Goal: Information Seeking & Learning: Learn about a topic

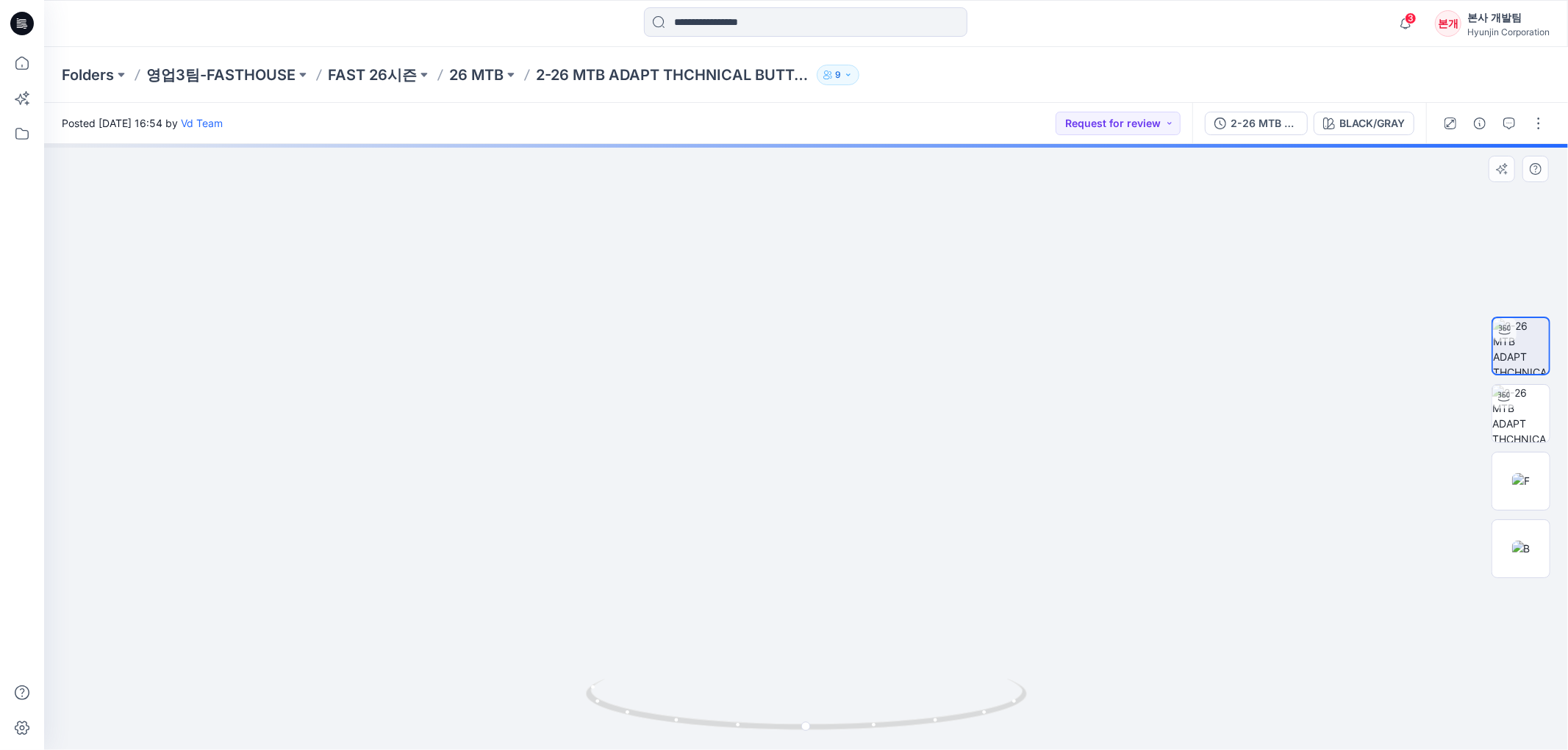
drag, startPoint x: 835, startPoint y: 260, endPoint x: 833, endPoint y: 416, distance: 156.0
click at [833, 406] on img at bounding box center [806, 362] width 727 height 775
click at [832, 516] on img at bounding box center [806, 448] width 727 height 606
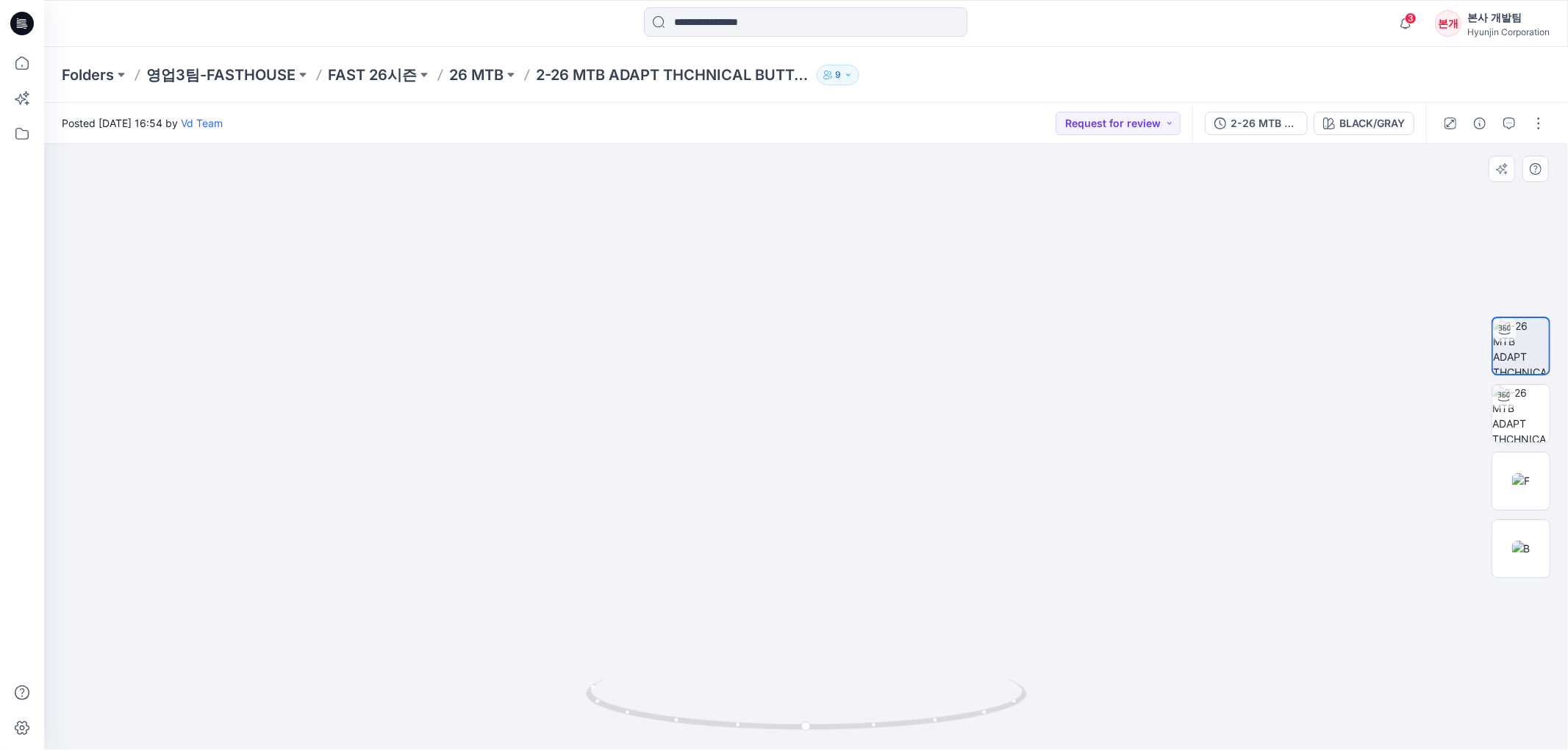
drag, startPoint x: 882, startPoint y: 529, endPoint x: 857, endPoint y: 276, distance: 254.2
click at [844, 267] on img at bounding box center [806, 411] width 1103 height 678
drag, startPoint x: 923, startPoint y: 282, endPoint x: 946, endPoint y: 476, distance: 195.4
click at [946, 476] on img at bounding box center [806, 421] width 1103 height 658
drag, startPoint x: 878, startPoint y: 644, endPoint x: 1067, endPoint y: 628, distance: 189.7
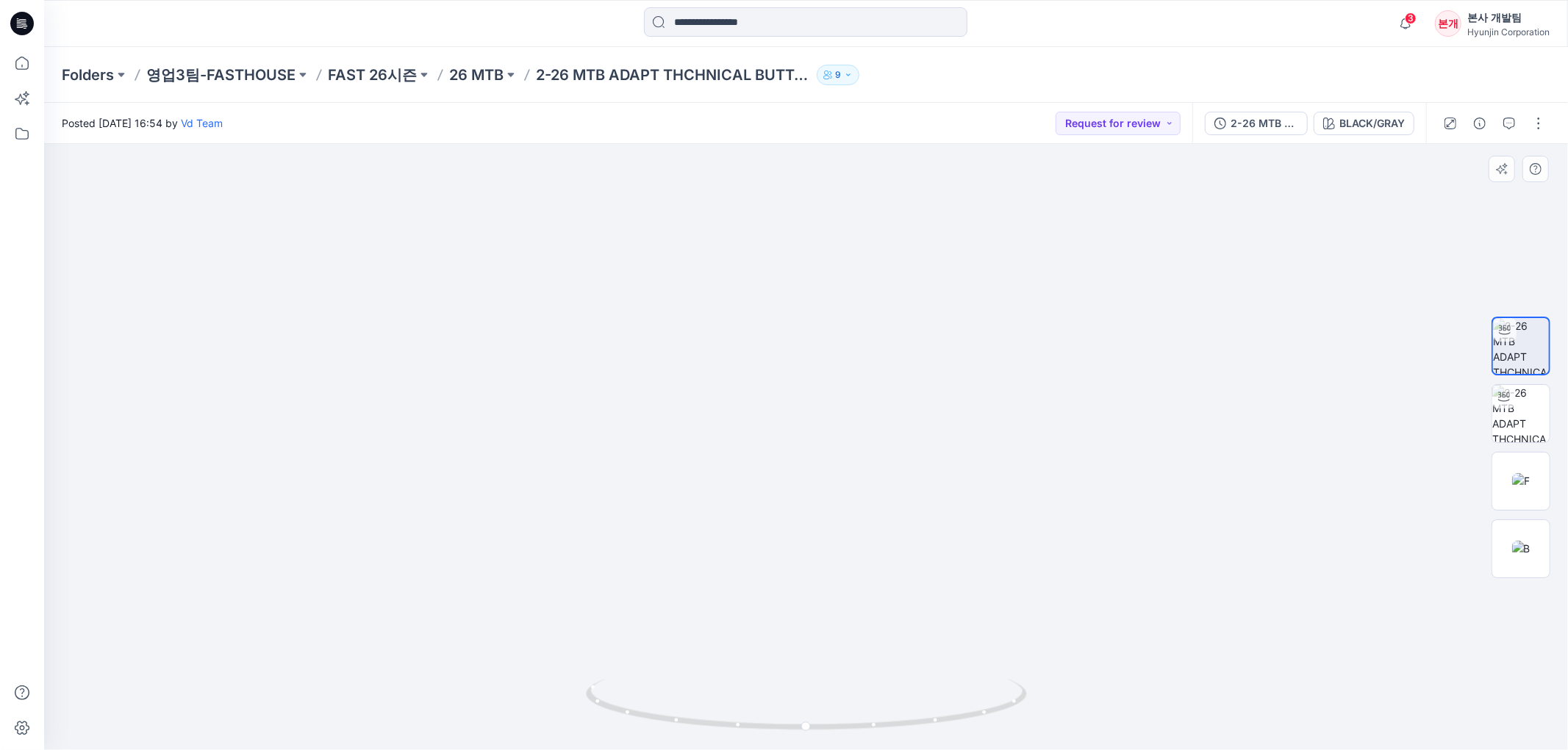
click at [1068, 628] on img at bounding box center [806, 414] width 1103 height 672
drag, startPoint x: 1070, startPoint y: 691, endPoint x: 1444, endPoint y: 501, distance: 419.5
click at [1444, 501] on div at bounding box center [806, 448] width 1524 height 606
drag, startPoint x: 995, startPoint y: 700, endPoint x: 991, endPoint y: 210, distance: 490.0
click at [988, 179] on div at bounding box center [806, 448] width 1524 height 606
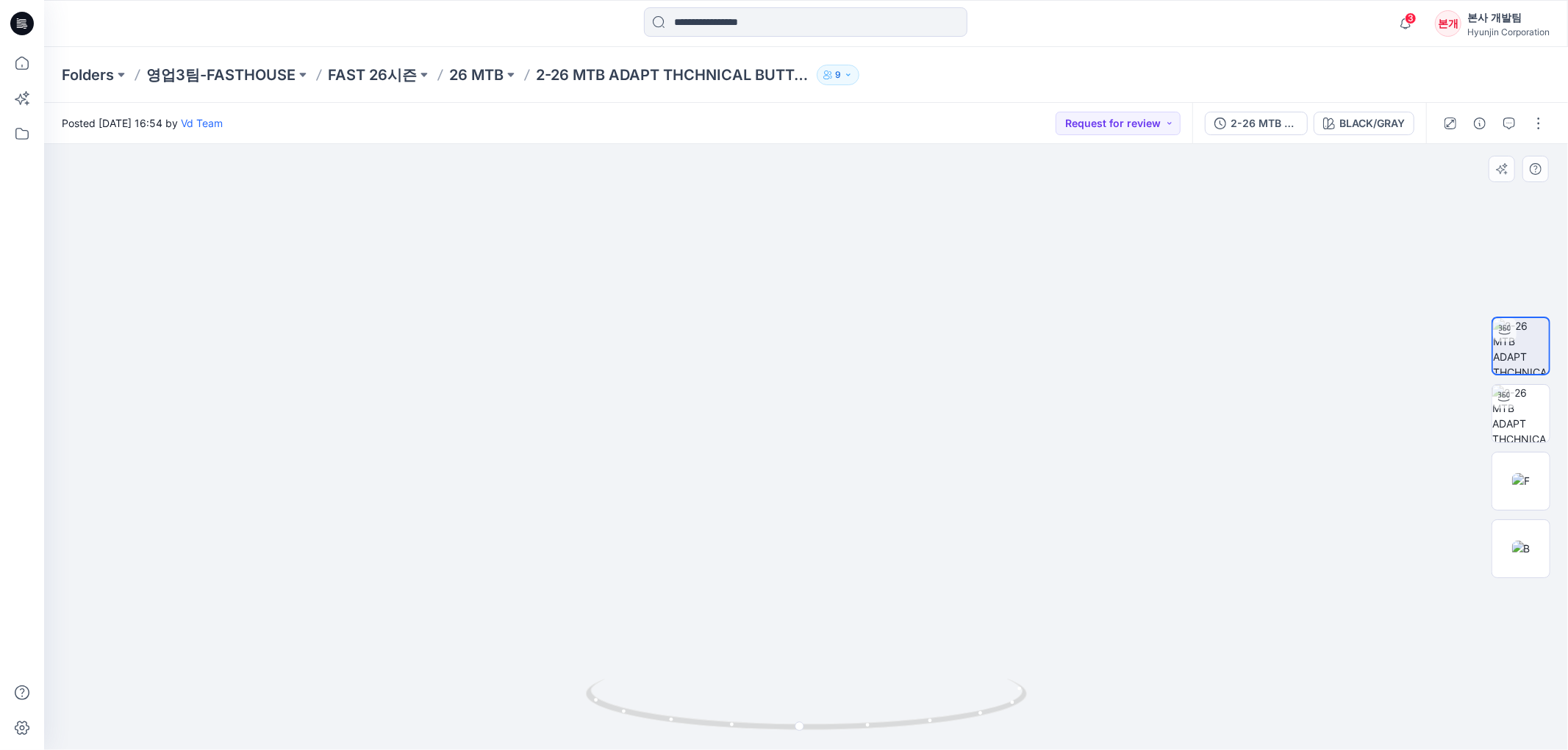
drag, startPoint x: 931, startPoint y: 536, endPoint x: 944, endPoint y: 197, distance: 339.2
click at [934, 530] on img at bounding box center [806, 318] width 1103 height 864
drag, startPoint x: 944, startPoint y: 197, endPoint x: 942, endPoint y: 110, distance: 87.0
click at [942, 118] on div "Posted [DATE] 16:54 by Vd Team Request for review 2-26 MTB ADAPT THCHNICAL BUTT…" at bounding box center [806, 427] width 1524 height 648
drag, startPoint x: 964, startPoint y: 590, endPoint x: 973, endPoint y: 320, distance: 270.1
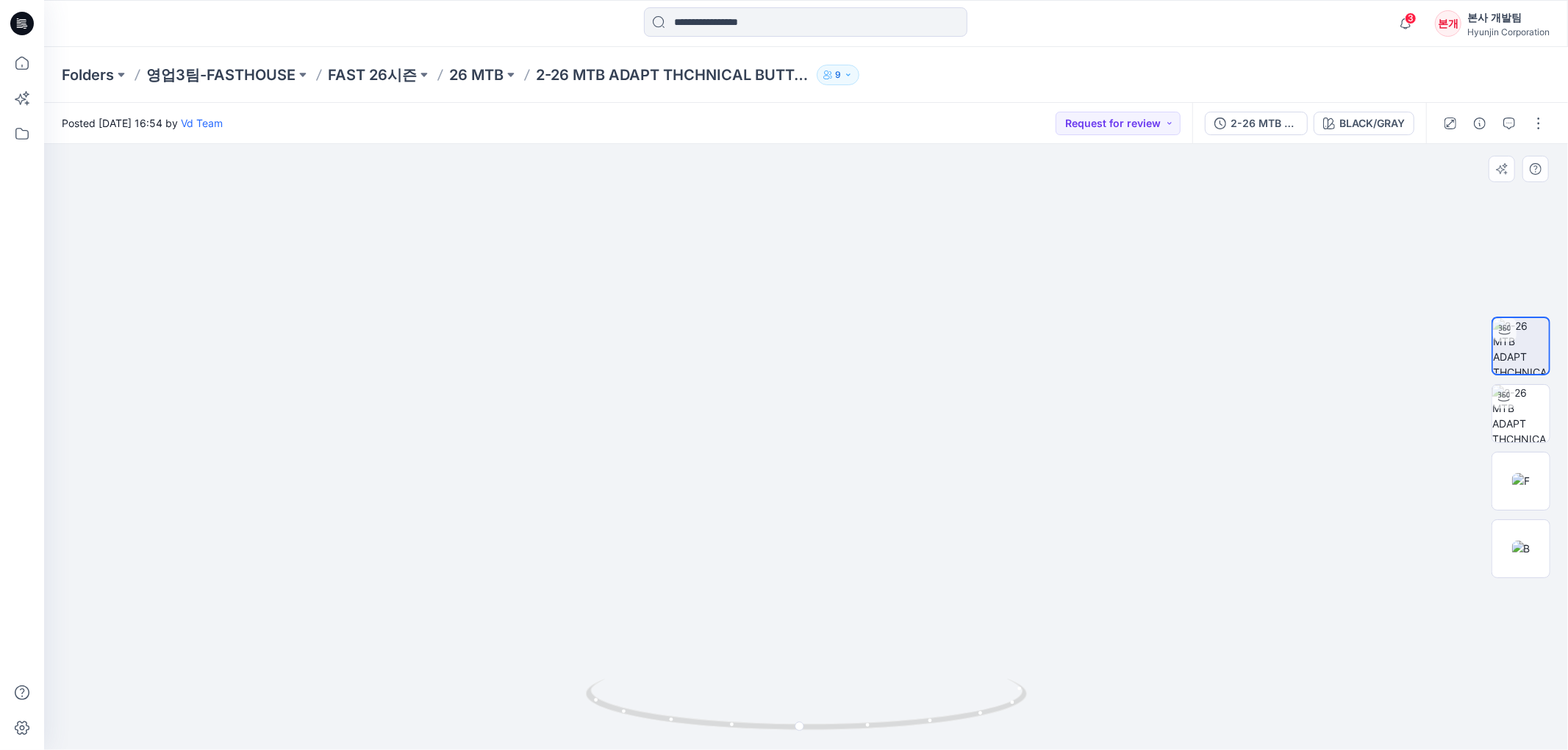
click at [973, 320] on img at bounding box center [806, 119] width 1103 height 1262
drag, startPoint x: 591, startPoint y: 501, endPoint x: 748, endPoint y: 530, distance: 159.7
click at [751, 528] on img at bounding box center [806, 47] width 1103 height 1407
drag, startPoint x: 798, startPoint y: 725, endPoint x: 917, endPoint y: 717, distance: 119.3
click at [917, 717] on icon at bounding box center [808, 706] width 445 height 55
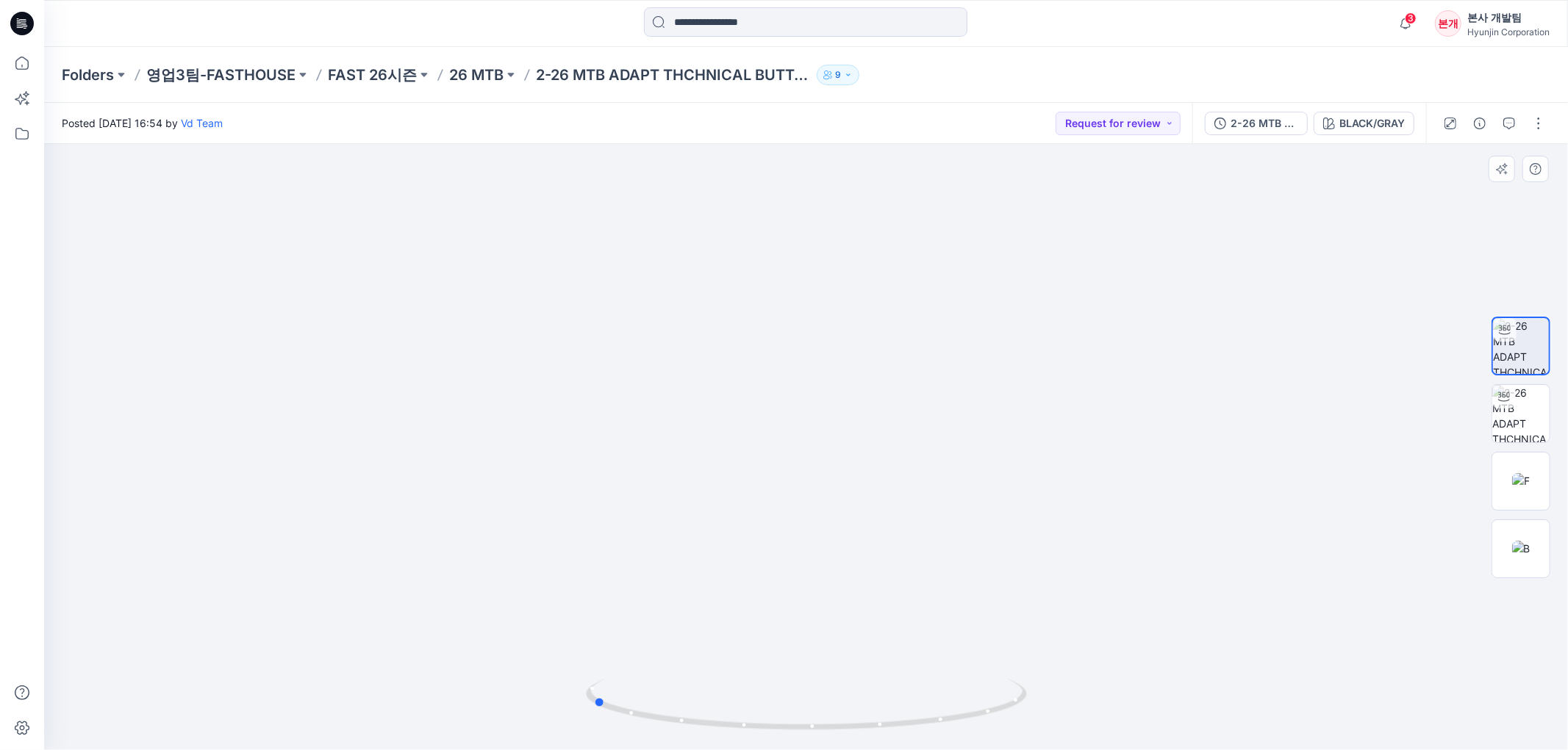
drag, startPoint x: 915, startPoint y: 719, endPoint x: 575, endPoint y: 729, distance: 340.1
click at [575, 729] on div at bounding box center [806, 448] width 1524 height 606
drag, startPoint x: 757, startPoint y: 260, endPoint x: 791, endPoint y: 508, distance: 250.3
click at [789, 452] on img at bounding box center [806, 63] width 1103 height 1373
click at [808, 663] on img at bounding box center [806, 216] width 1103 height 1067
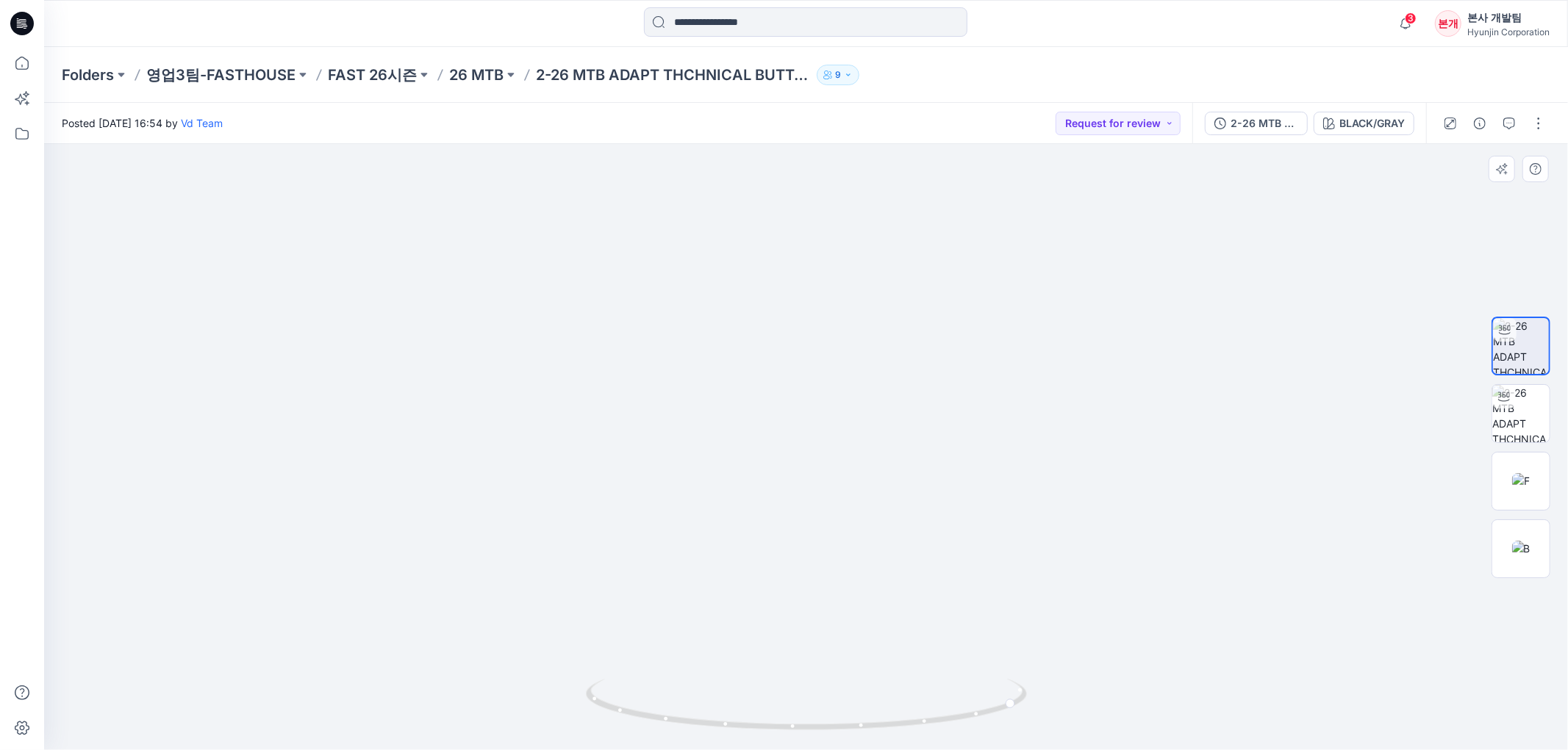
drag, startPoint x: 835, startPoint y: 77, endPoint x: 892, endPoint y: 547, distance: 473.4
click at [889, 584] on div "Folders 영업3팀-FASTHOUSE FAST 26시즌 26 MTB 2-26 MTB ADAPT THCHNICAL BUTTON UP (WOV…" at bounding box center [806, 399] width 1524 height 703
drag, startPoint x: 891, startPoint y: 280, endPoint x: 904, endPoint y: 251, distance: 31.8
click at [909, 564] on img at bounding box center [806, 282] width 1103 height 938
click at [913, 468] on img at bounding box center [806, 364] width 1103 height 773
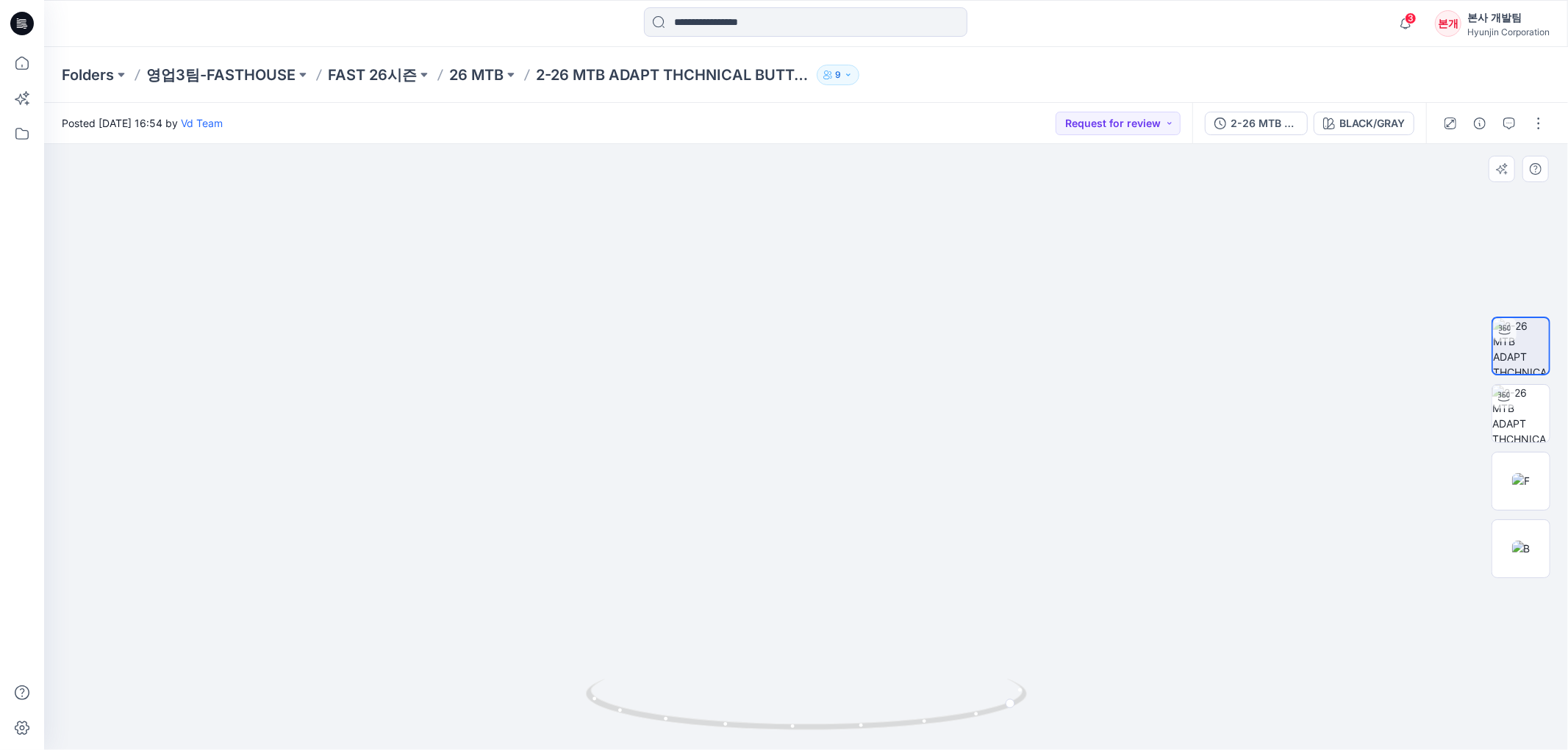
click at [914, 568] on img at bounding box center [806, 364] width 1103 height 773
drag, startPoint x: 791, startPoint y: 724, endPoint x: 1033, endPoint y: 723, distance: 242.0
click at [1033, 723] on div at bounding box center [806, 448] width 1524 height 606
drag, startPoint x: 824, startPoint y: 723, endPoint x: 880, endPoint y: 561, distance: 171.4
click at [860, 734] on icon at bounding box center [808, 706] width 445 height 55
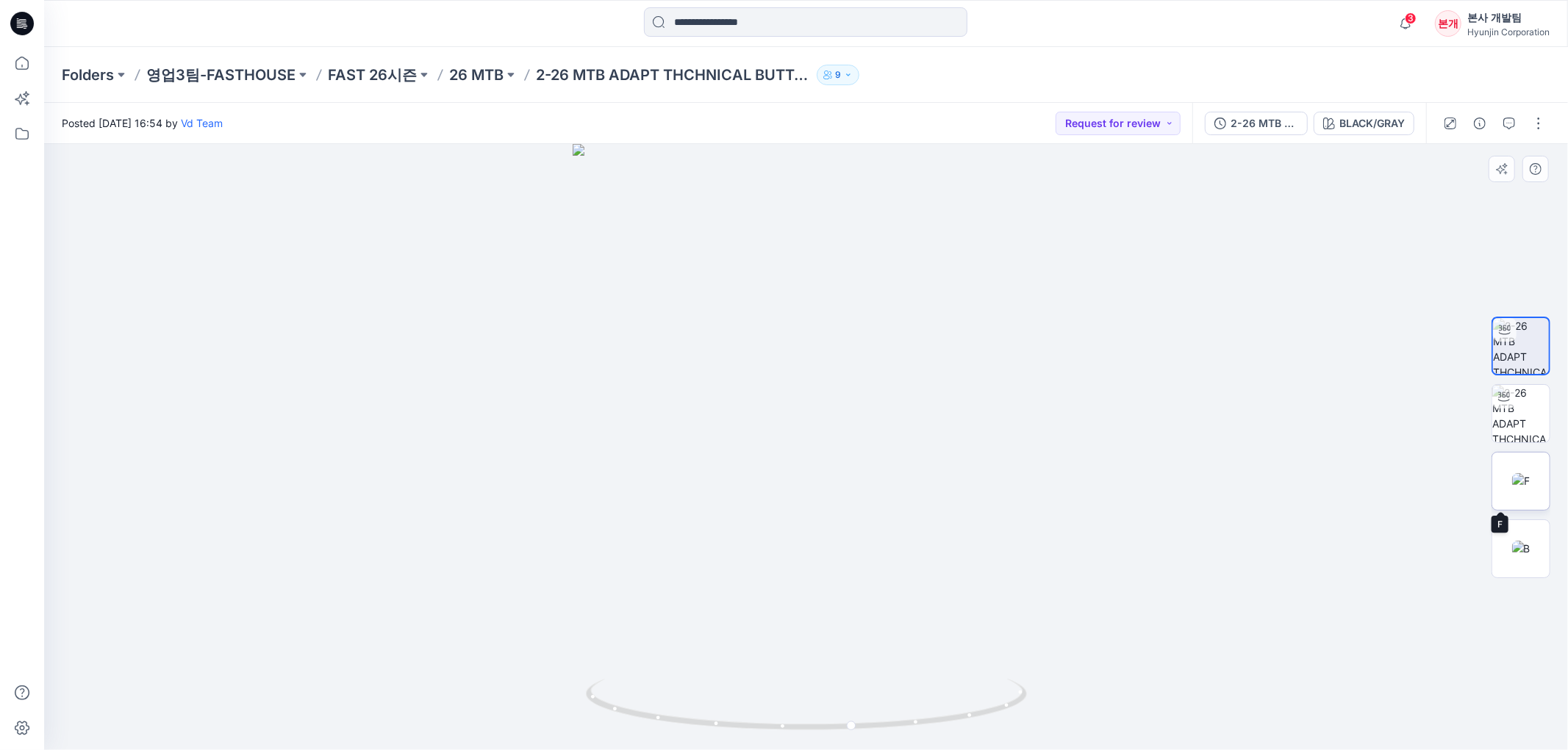
click at [1530, 485] on img at bounding box center [1521, 481] width 18 height 15
drag, startPoint x: 857, startPoint y: 328, endPoint x: 875, endPoint y: 610, distance: 282.6
click at [875, 610] on img at bounding box center [822, 406] width 1932 height 690
